Goal: Information Seeking & Learning: Learn about a topic

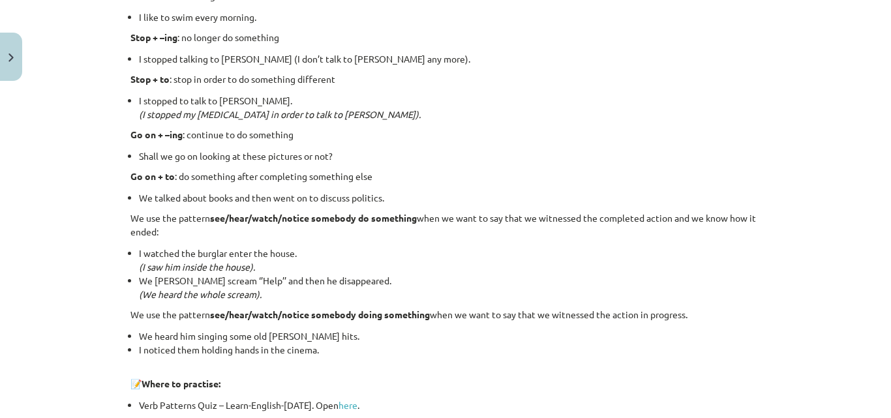
scroll to position [1807, 0]
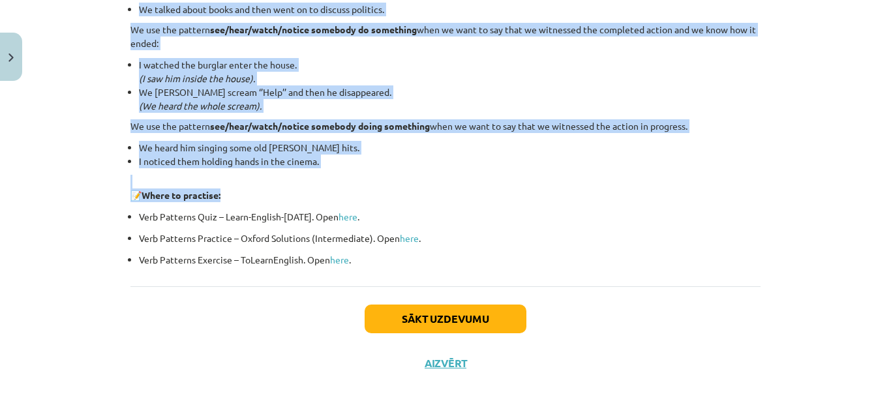
drag, startPoint x: 128, startPoint y: 301, endPoint x: 366, endPoint y: 196, distance: 259.6
click at [307, 160] on li "I noticed them holding hands in the cinema." at bounding box center [449, 162] width 621 height 14
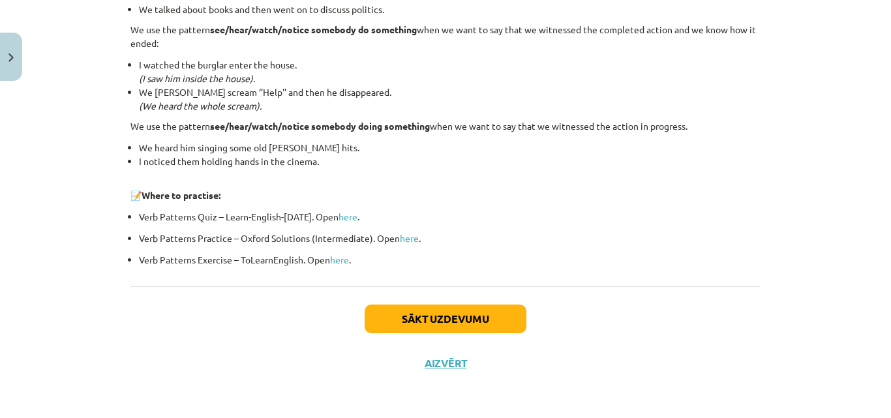
click at [307, 160] on li "I noticed them holding hands in the cinema." at bounding box center [449, 162] width 621 height 14
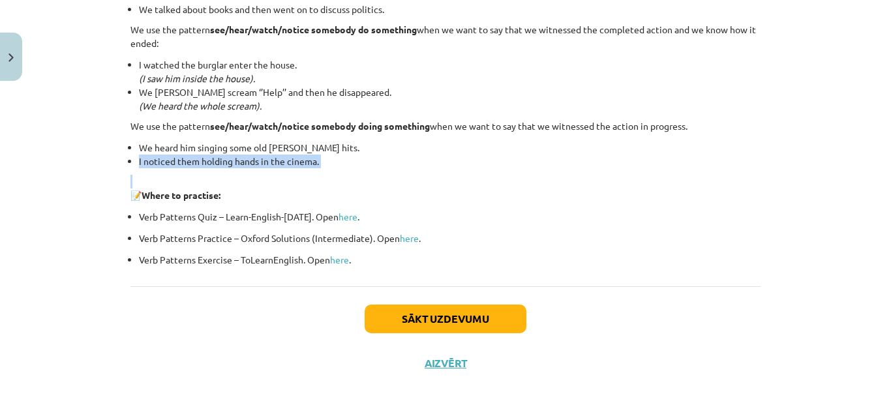
click at [307, 160] on li "I noticed them holding hands in the cinema." at bounding box center [449, 162] width 621 height 14
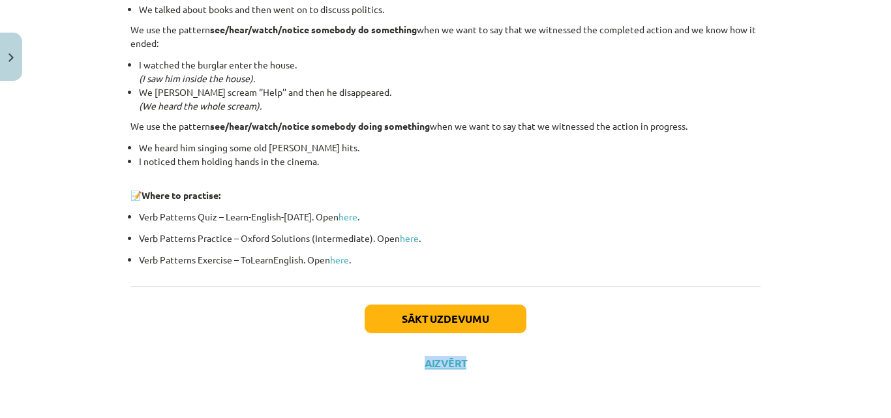
drag, startPoint x: 880, startPoint y: 340, endPoint x: 882, endPoint y: 322, distance: 18.4
click at [882, 322] on div "Mācību tēma: Angļu valodas i - 11. klases 1. ieskaites mācību materiāls #7 📝 To…" at bounding box center [445, 209] width 891 height 418
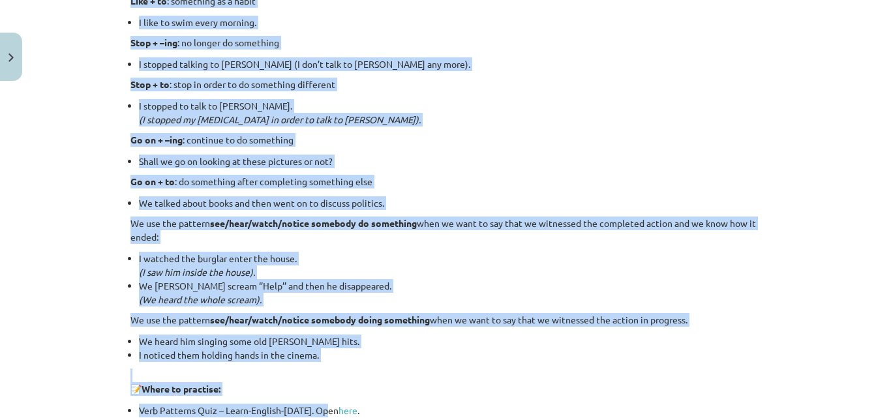
scroll to position [1619, 0]
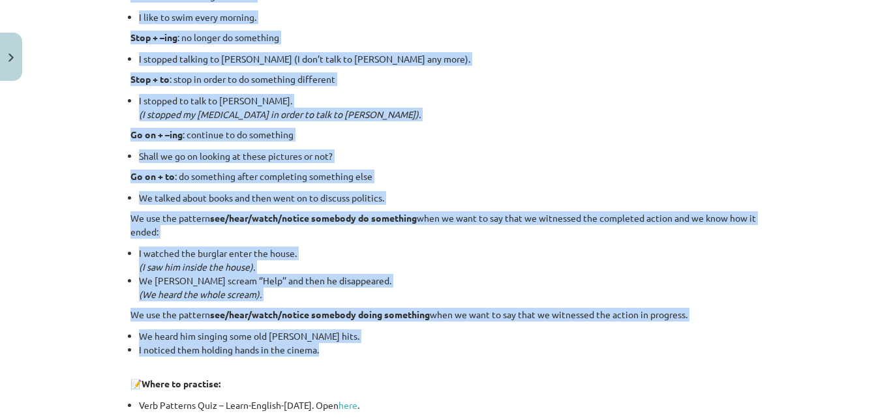
drag, startPoint x: 127, startPoint y: 257, endPoint x: 340, endPoint y: 346, distance: 231.0
copy div "Lore ips dolor sitame co a elitsedd, eiu tempo inc utl et dolorema al eni admin…"
